Goal: Task Accomplishment & Management: Complete application form

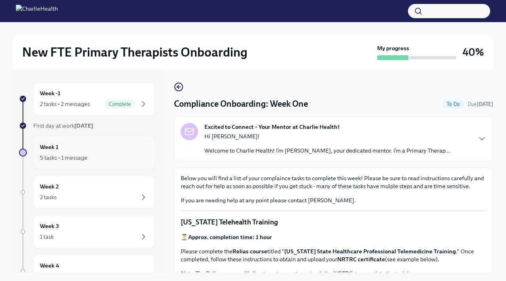
click at [55, 148] on h6 "Week 1" at bounding box center [49, 147] width 19 height 9
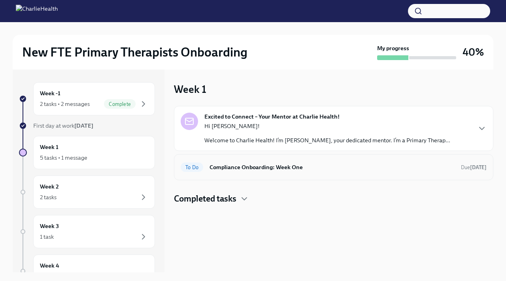
click at [214, 170] on h6 "Compliance Onboarding: Week One" at bounding box center [332, 167] width 245 height 9
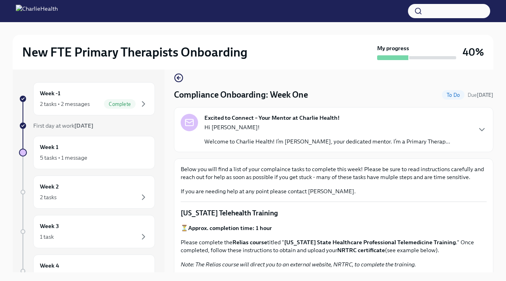
scroll to position [13, 0]
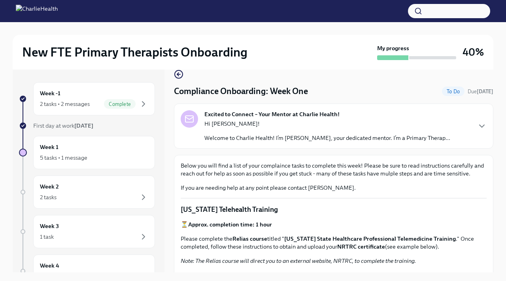
click at [272, 141] on p "Welcome to Charlie Health! I’m [PERSON_NAME], your dedicated mentor. I’m a Prim…" at bounding box center [327, 138] width 246 height 8
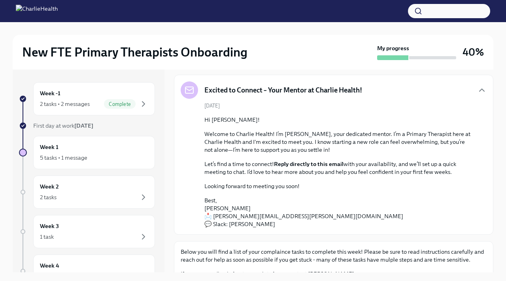
scroll to position [40, 0]
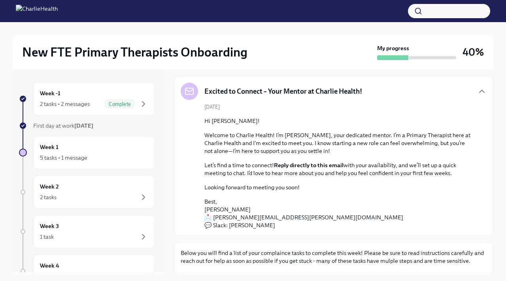
click at [272, 141] on p "Welcome to Charlie Health! I’m [PERSON_NAME], your dedicated mentor. I’m a Prim…" at bounding box center [339, 143] width 270 height 24
click at [363, 85] on div "Excited to Connect – Your Mentor at Charlie Health!" at bounding box center [334, 91] width 306 height 17
click at [485, 91] on icon "button" at bounding box center [481, 91] width 9 height 9
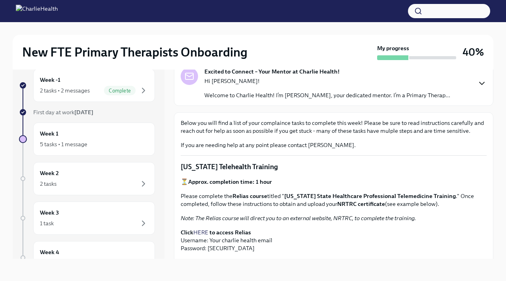
scroll to position [0, 0]
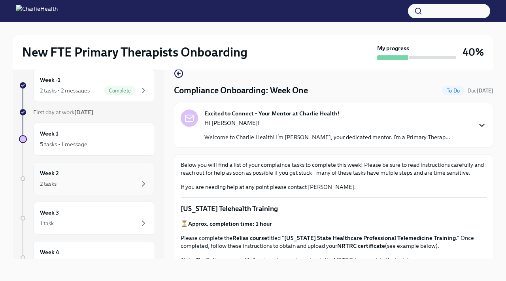
click at [49, 172] on h6 "Week 2" at bounding box center [49, 173] width 19 height 9
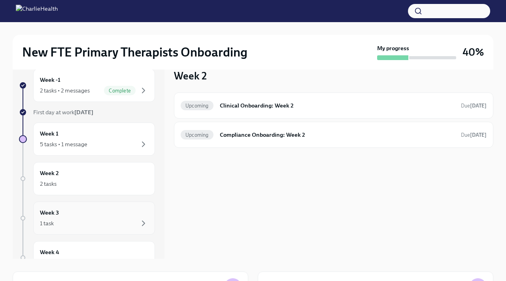
click at [50, 212] on h6 "Week 3" at bounding box center [49, 212] width 19 height 9
click at [50, 249] on h6 "Week 4" at bounding box center [49, 252] width 19 height 9
click at [46, 172] on h6 "Week 2" at bounding box center [49, 173] width 19 height 9
click at [234, 107] on h6 "Clinical Onboarding: Week 2" at bounding box center [337, 105] width 235 height 9
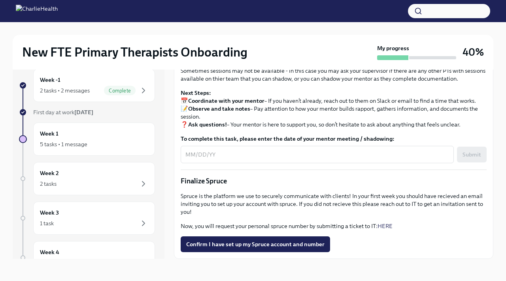
scroll to position [823, 0]
click at [386, 226] on link "HERE" at bounding box center [385, 226] width 15 height 7
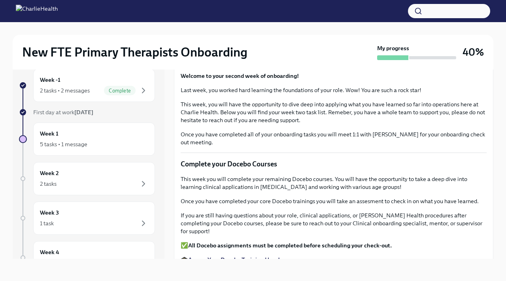
scroll to position [42, 0]
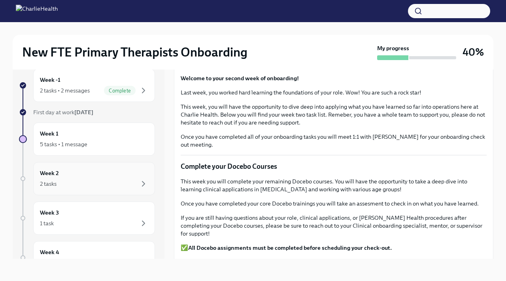
click at [55, 172] on h6 "Week 2" at bounding box center [49, 173] width 19 height 9
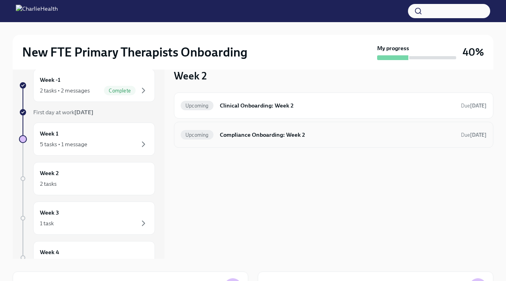
click at [238, 133] on h6 "Compliance Onboarding: Week 2" at bounding box center [337, 135] width 235 height 9
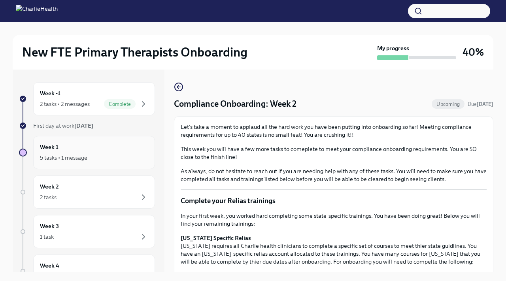
click at [51, 146] on h6 "Week 1" at bounding box center [49, 147] width 19 height 9
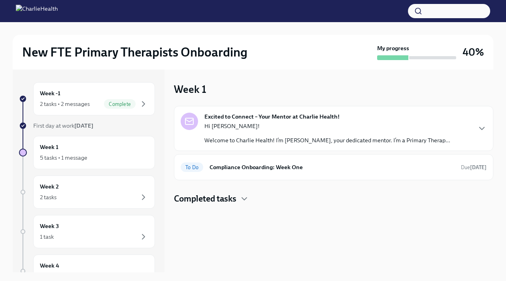
click at [311, 72] on div "Week 1 Excited to Connect – Your Mentor at Charlie Health! Hi [PERSON_NAME]! We…" at bounding box center [334, 171] width 320 height 203
click at [53, 90] on h6 "Week -1" at bounding box center [50, 93] width 21 height 9
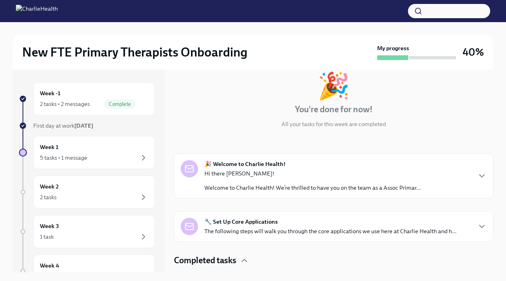
scroll to position [105, 0]
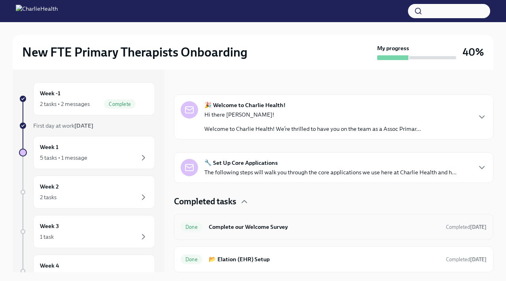
click at [270, 227] on h6 "Complete our Welcome Survey" at bounding box center [324, 227] width 231 height 9
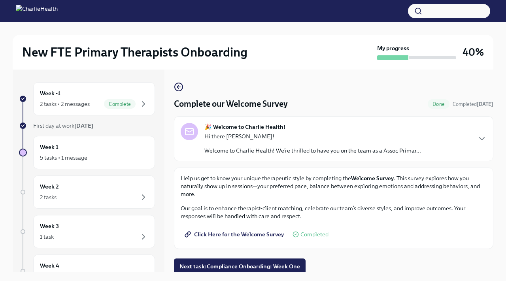
scroll to position [2, 0]
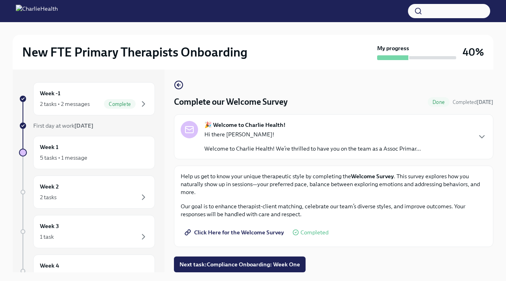
click at [262, 234] on span "Click Here for the Welcome Survey" at bounding box center [235, 233] width 98 height 8
